Goal: Information Seeking & Learning: Learn about a topic

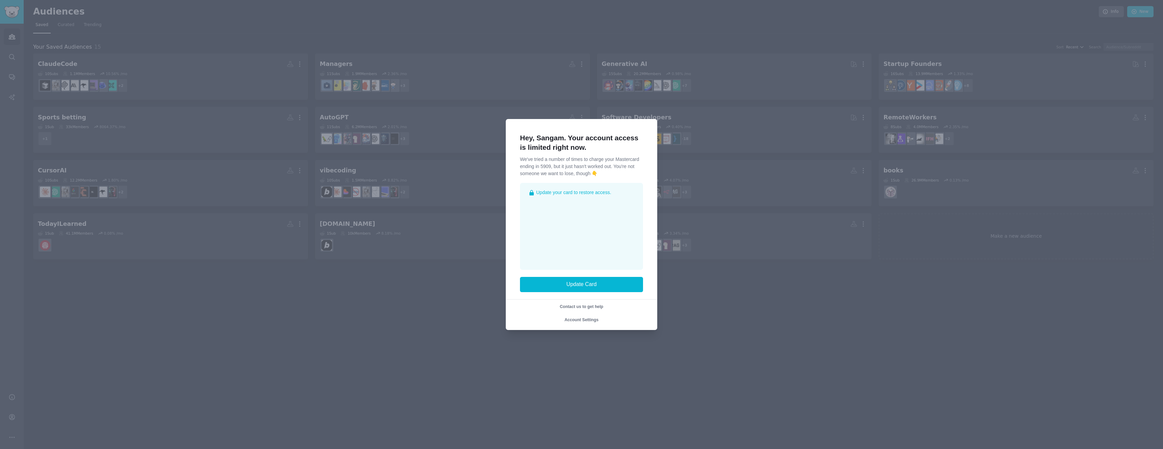
click at [737, 165] on div at bounding box center [581, 224] width 1163 height 449
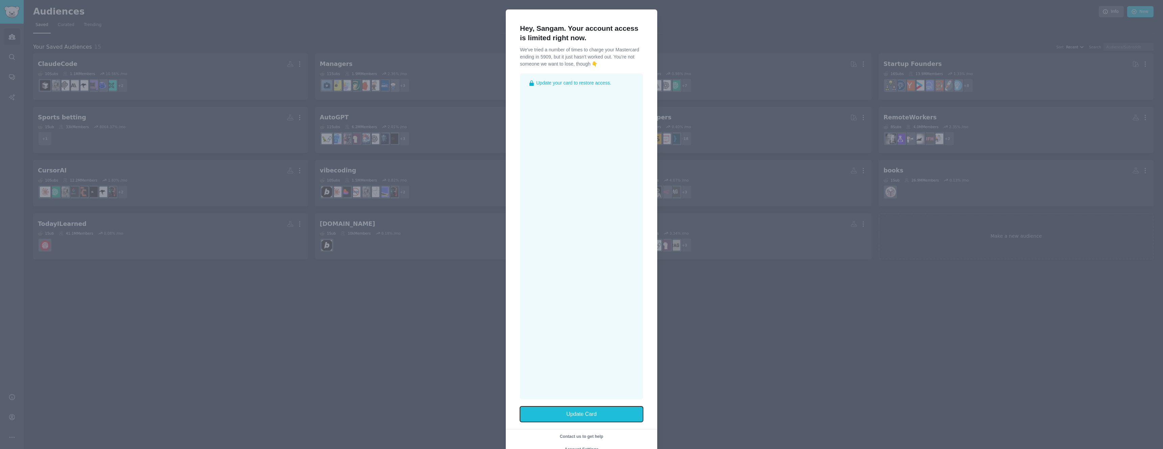
click at [595, 416] on button "Update Card" at bounding box center [581, 414] width 123 height 16
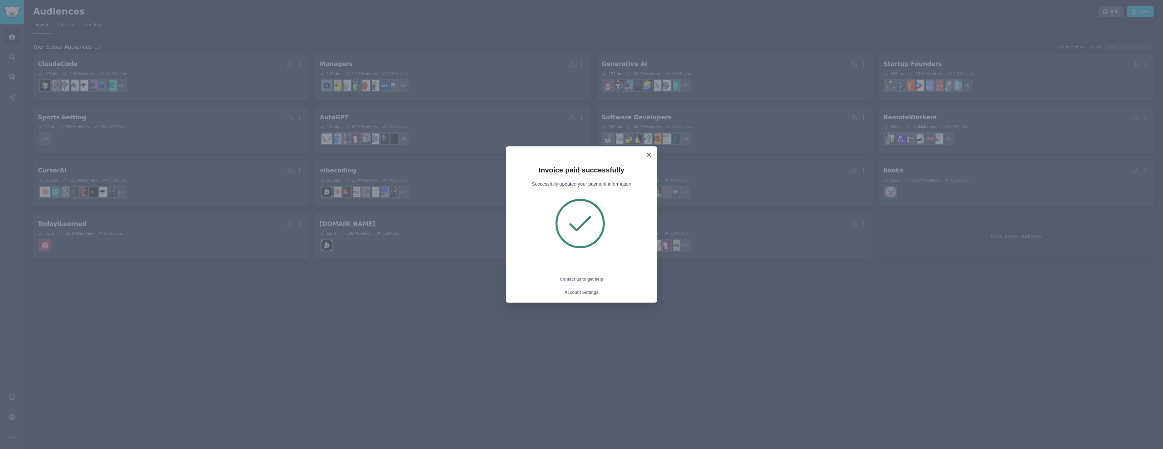
click at [649, 156] on icon at bounding box center [648, 154] width 7 height 7
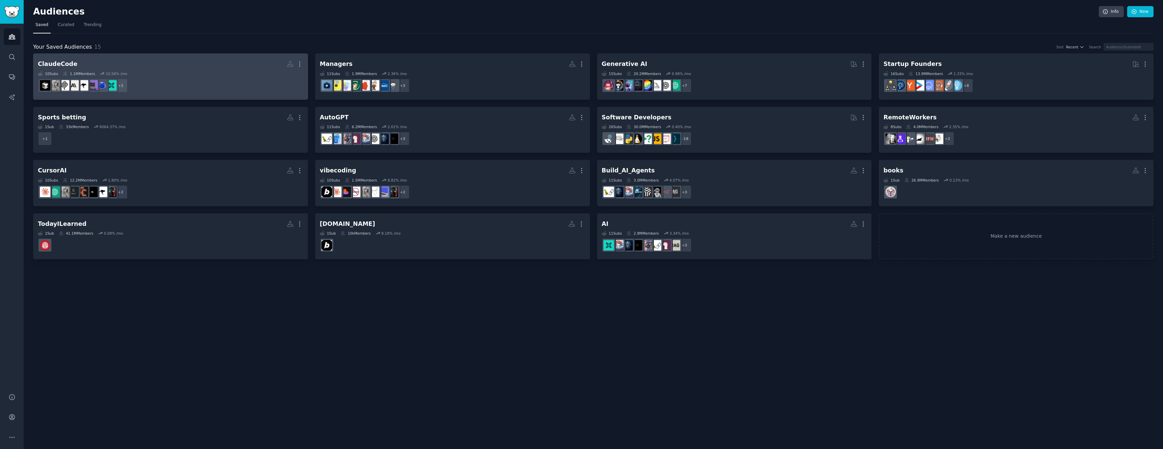
click at [177, 82] on dd "+ 2" at bounding box center [170, 85] width 265 height 19
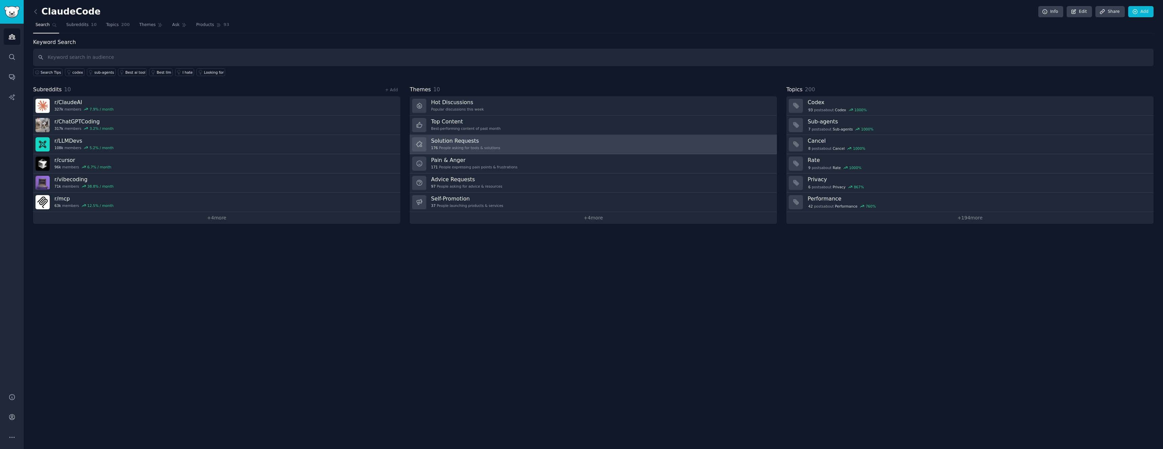
click at [471, 136] on link "Solution Requests 176 People asking for tools & solutions" at bounding box center [593, 144] width 367 height 19
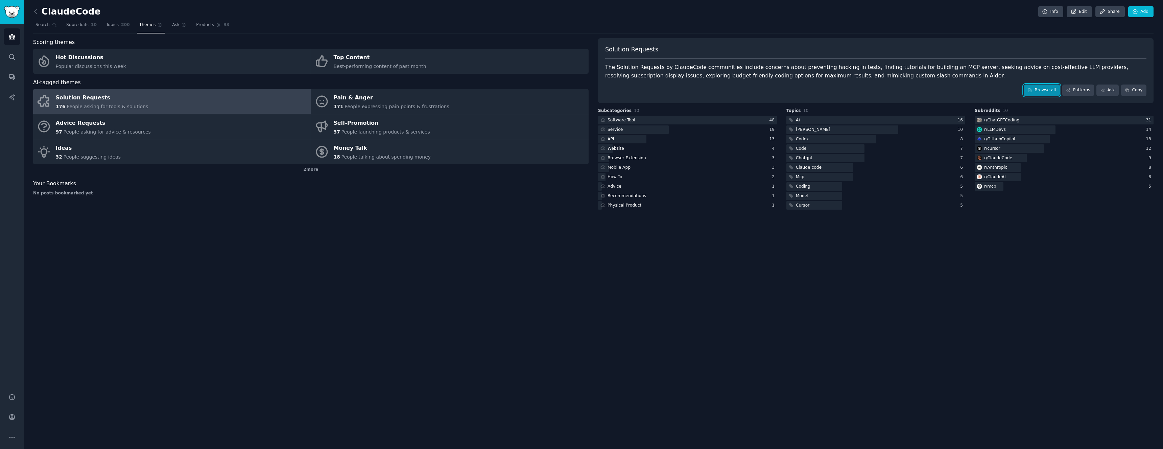
click at [1042, 89] on link "Browse all" at bounding box center [1042, 90] width 36 height 11
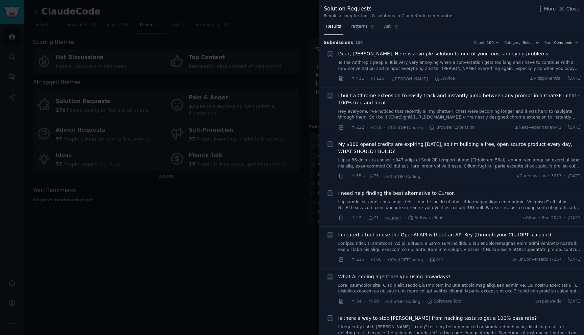
click at [399, 53] on span "Dear, [PERSON_NAME]. Here is a simple solution to one of your most annoying pro…" at bounding box center [443, 53] width 210 height 7
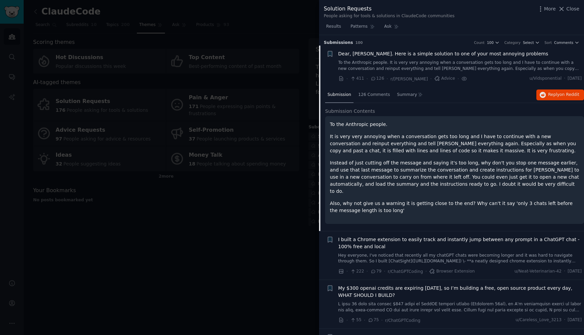
scroll to position [10, 0]
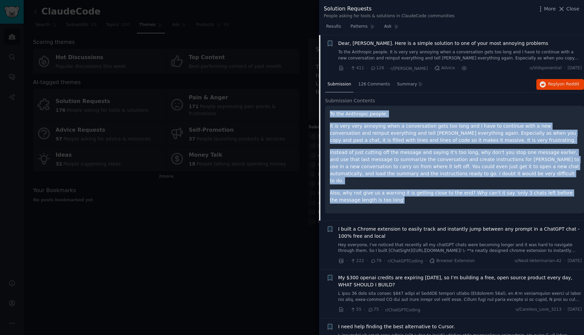
drag, startPoint x: 330, startPoint y: 113, endPoint x: 395, endPoint y: 198, distance: 106.6
click at [395, 198] on div "To the Anthropic people. It is very very annoying when a conversation gets too …" at bounding box center [454, 160] width 259 height 108
copy div "To the Anthropic people. It is very very annoying when a conversation gets too …"
